Goal: Transaction & Acquisition: Subscribe to service/newsletter

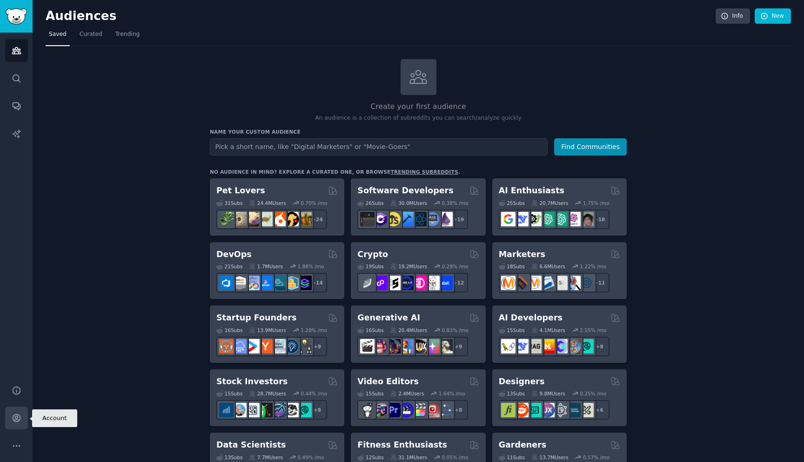
click at [17, 415] on icon "Sidebar" at bounding box center [17, 418] width 10 height 10
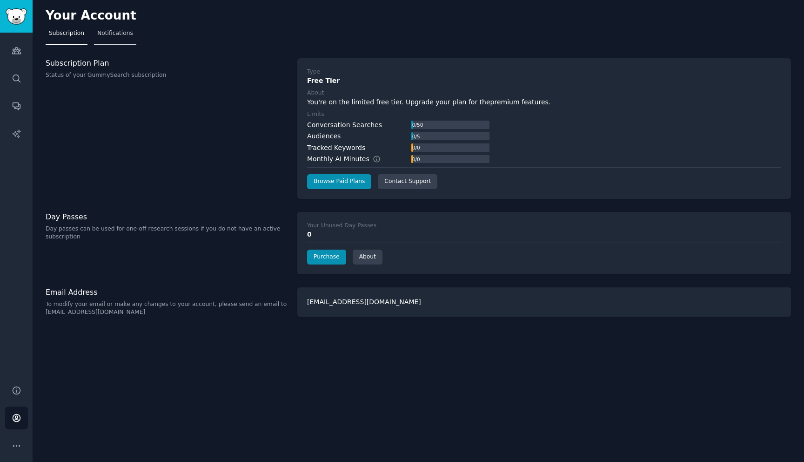
click at [114, 29] on span "Notifications" at bounding box center [115, 33] width 36 height 8
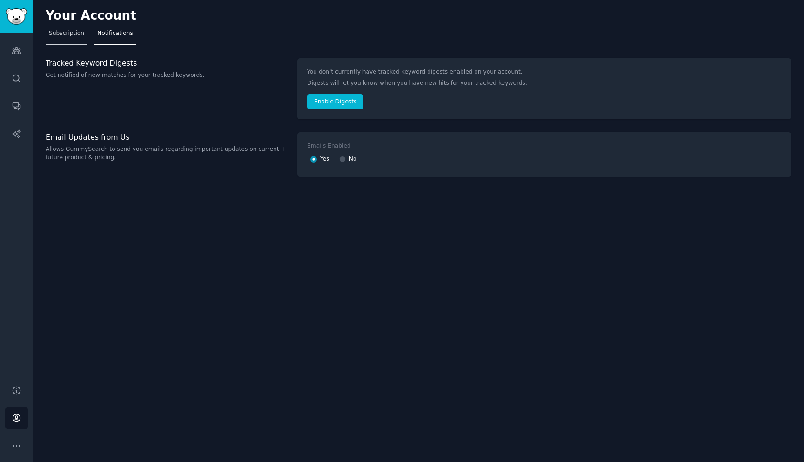
click at [69, 30] on span "Subscription" at bounding box center [66, 33] width 35 height 8
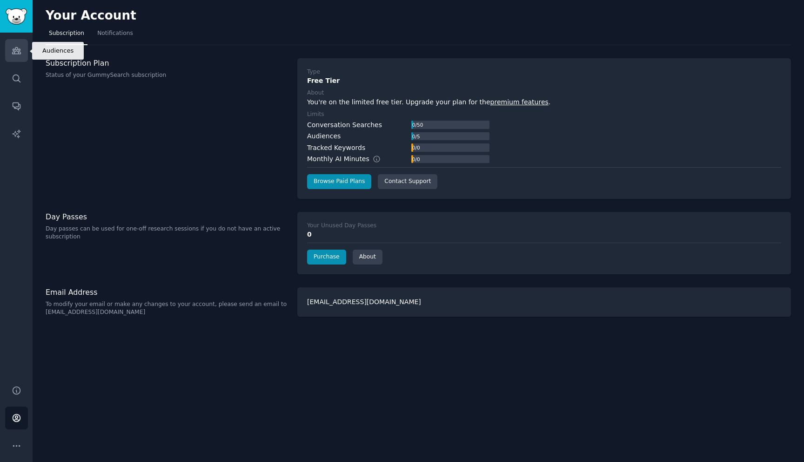
click at [19, 47] on icon "Sidebar" at bounding box center [17, 51] width 10 height 10
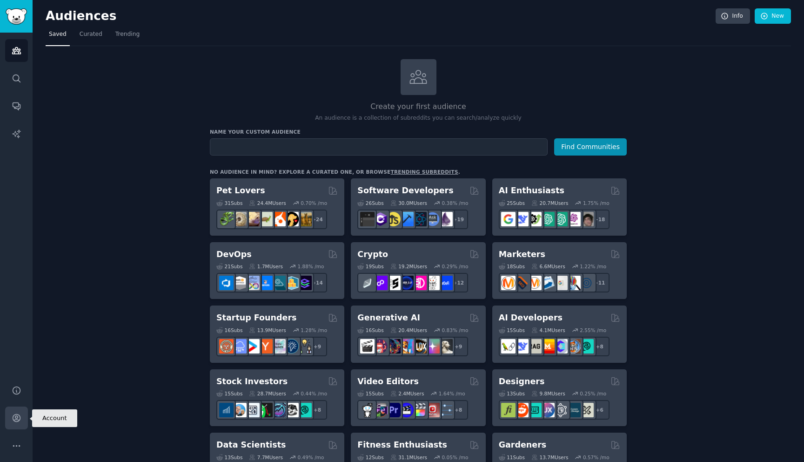
click at [11, 422] on link "Account" at bounding box center [16, 417] width 23 height 23
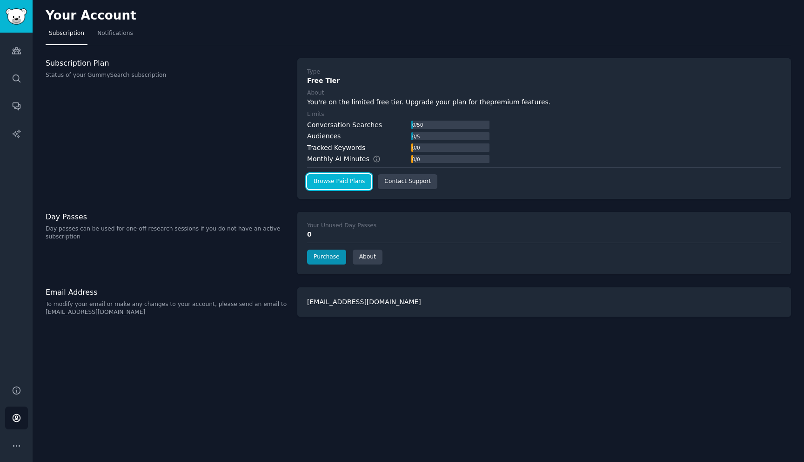
click at [343, 181] on link "Browse Paid Plans" at bounding box center [339, 181] width 64 height 15
